Goal: Transaction & Acquisition: Purchase product/service

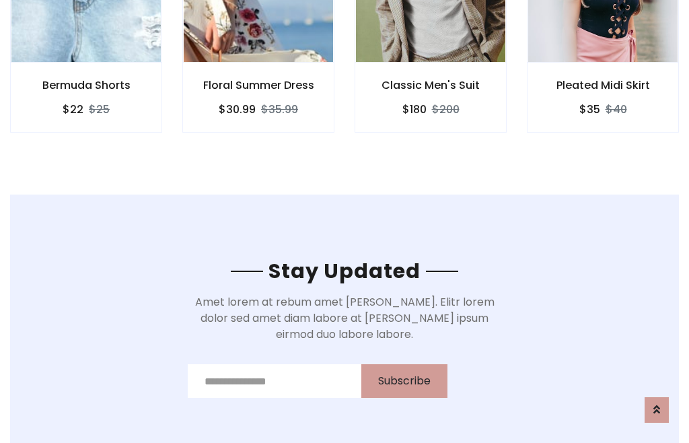
scroll to position [2027, 0]
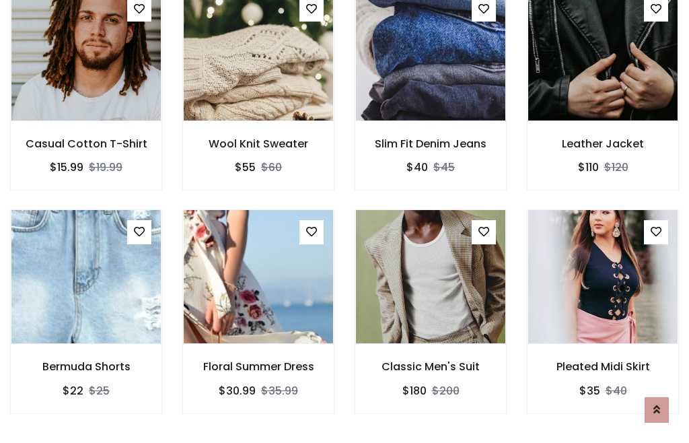
click at [345, 221] on div "Classic Men's Suit $180 $200" at bounding box center [431, 320] width 172 height 223
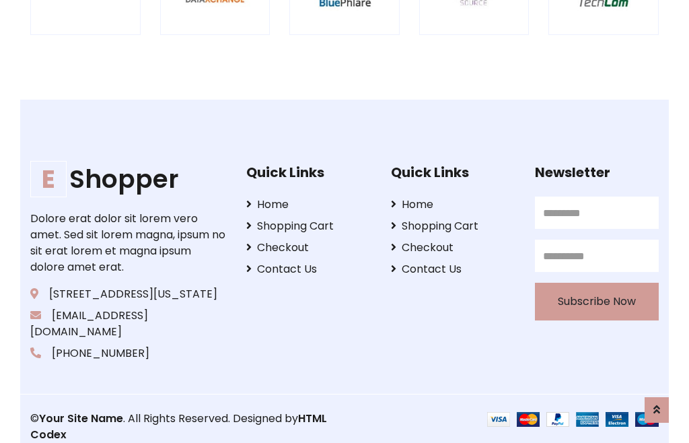
scroll to position [2562, 0]
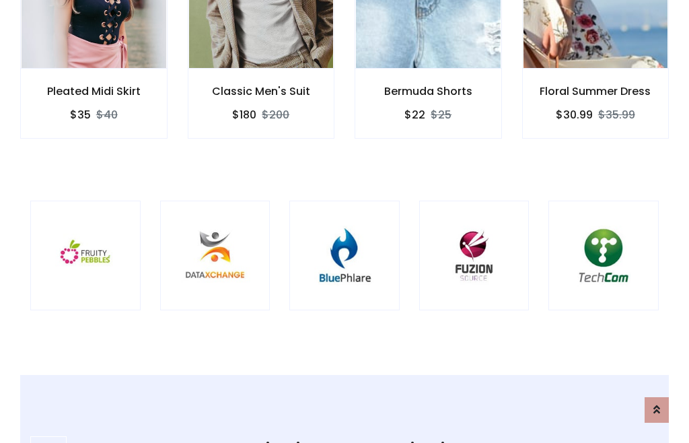
click at [345, 221] on img at bounding box center [344, 255] width 77 height 77
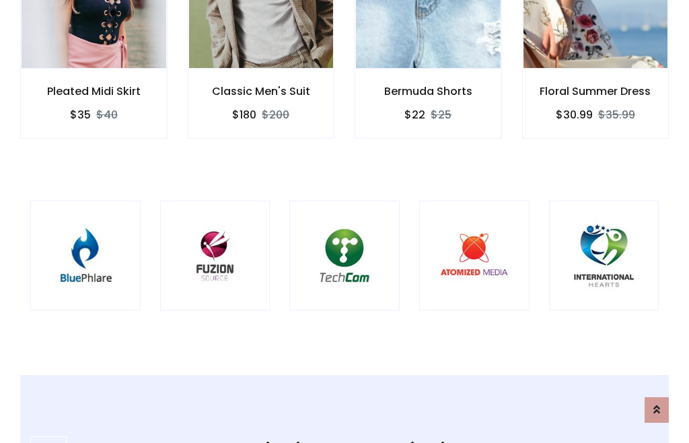
click at [345, 221] on img at bounding box center [344, 255] width 77 height 77
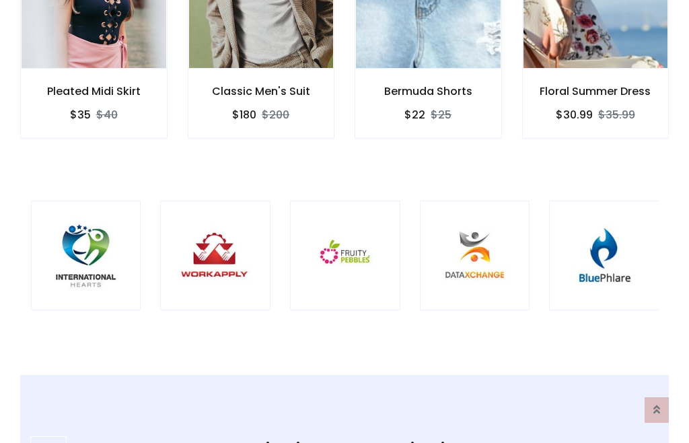
scroll to position [0, 0]
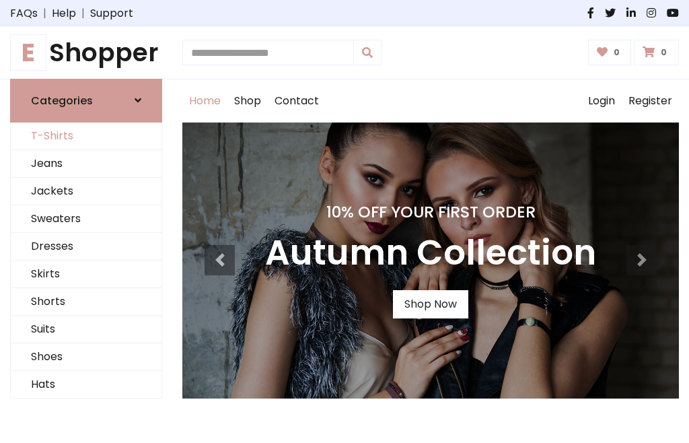
click at [86, 136] on link "T-Shirts" at bounding box center [86, 136] width 151 height 28
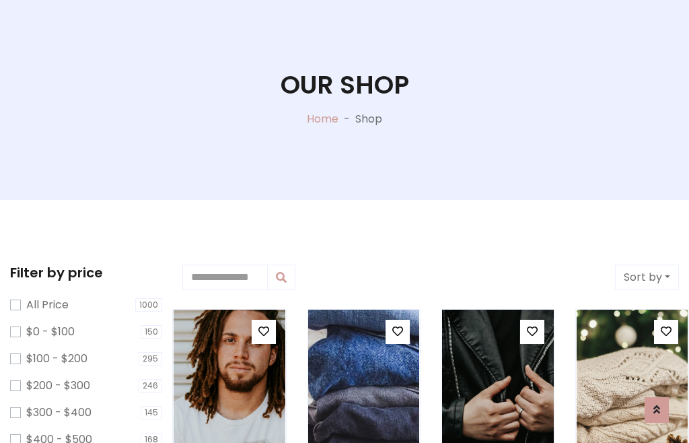
scroll to position [69, 0]
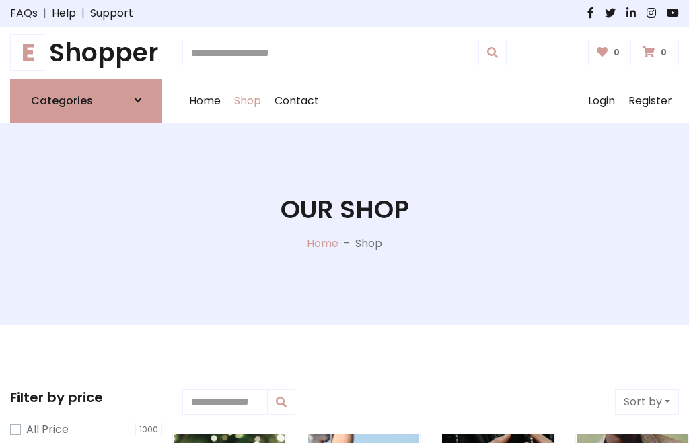
click at [86, 52] on h1 "E Shopper" at bounding box center [86, 53] width 152 height 30
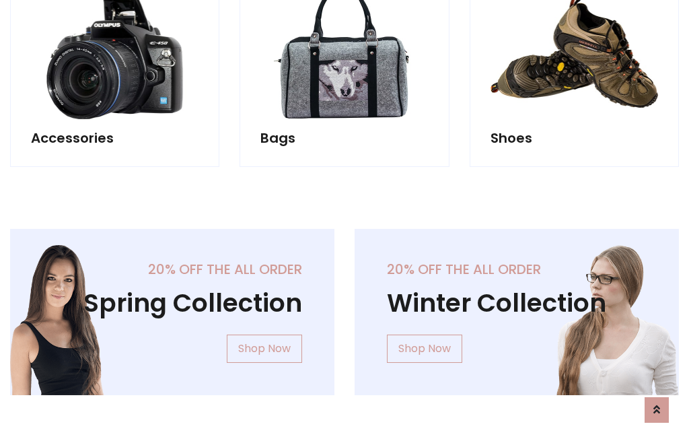
scroll to position [1308, 0]
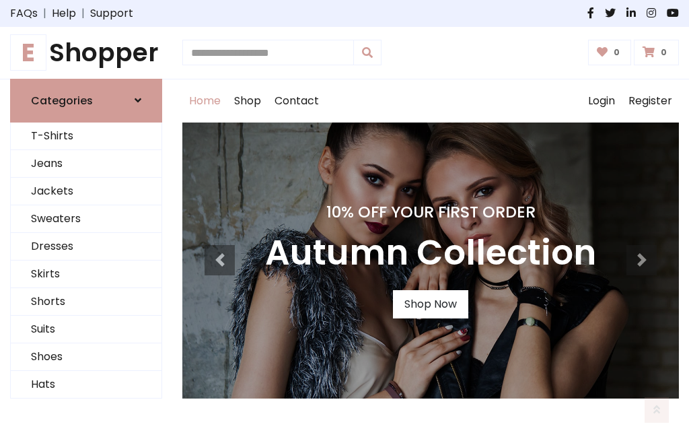
scroll to position [441, 0]
